Goal: Task Accomplishment & Management: Complete application form

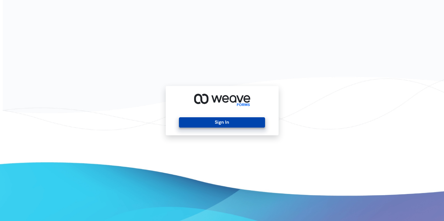
click at [211, 119] on button "Sign In" at bounding box center [222, 122] width 86 height 10
click at [210, 122] on button "Sign In" at bounding box center [222, 122] width 86 height 10
